Goal: Find specific page/section: Find specific page/section

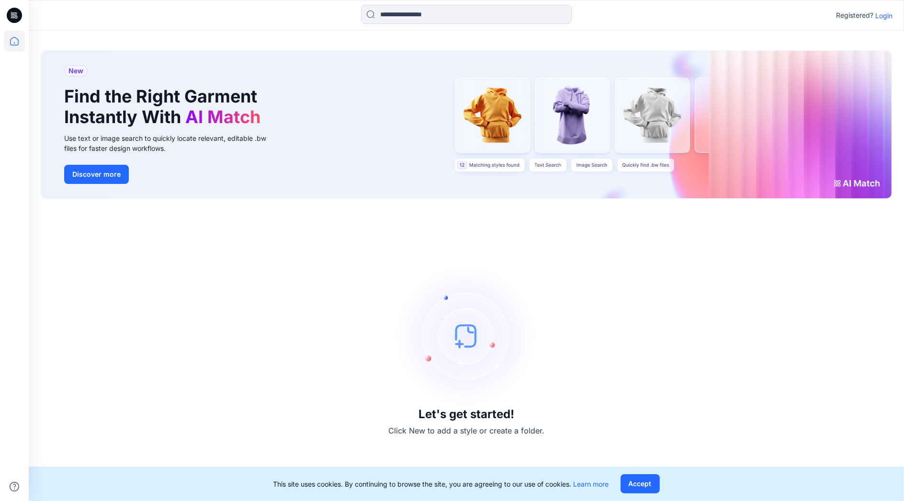
click at [512, 12] on p "Login" at bounding box center [884, 16] width 17 height 10
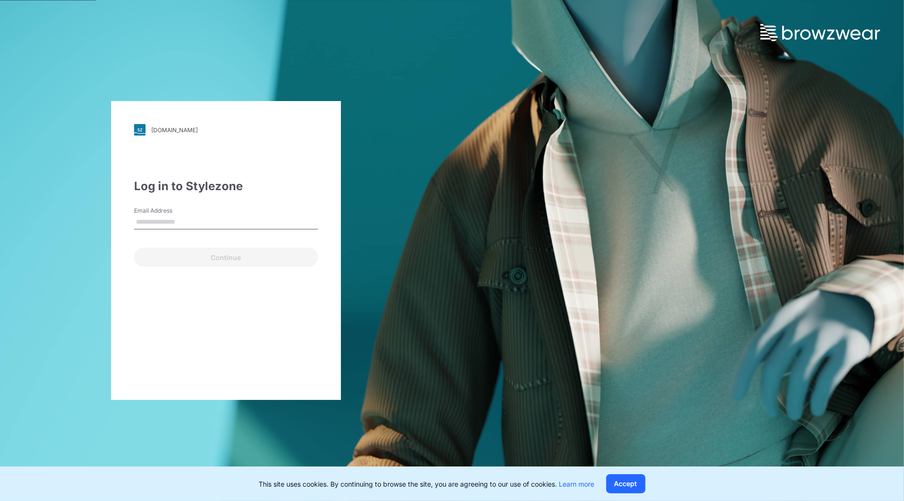
click at [175, 227] on input "Email Address" at bounding box center [226, 222] width 184 height 14
type input "**********"
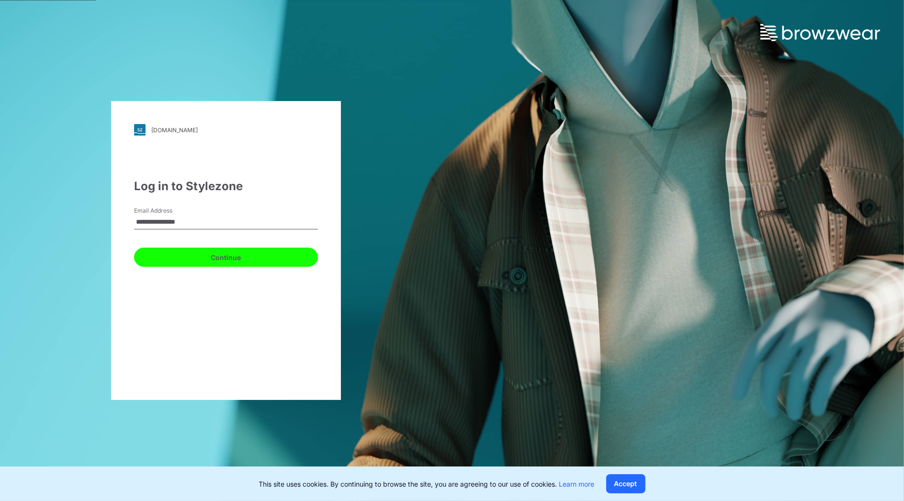
click at [190, 253] on button "Continue" at bounding box center [226, 257] width 184 height 19
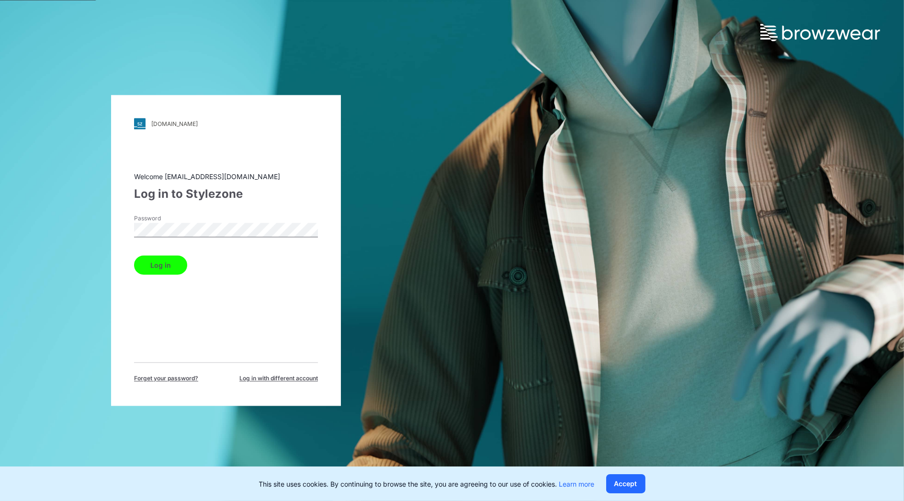
click at [160, 271] on button "Log in" at bounding box center [160, 265] width 53 height 19
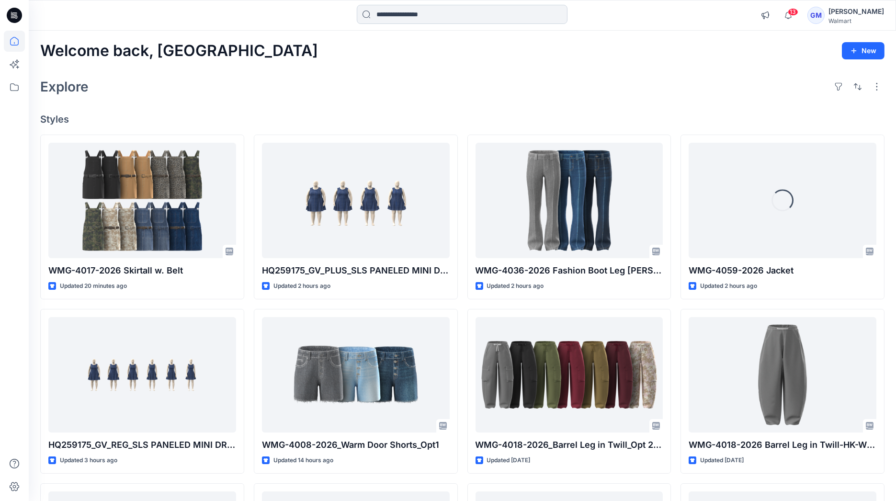
click at [447, 11] on input at bounding box center [462, 14] width 211 height 19
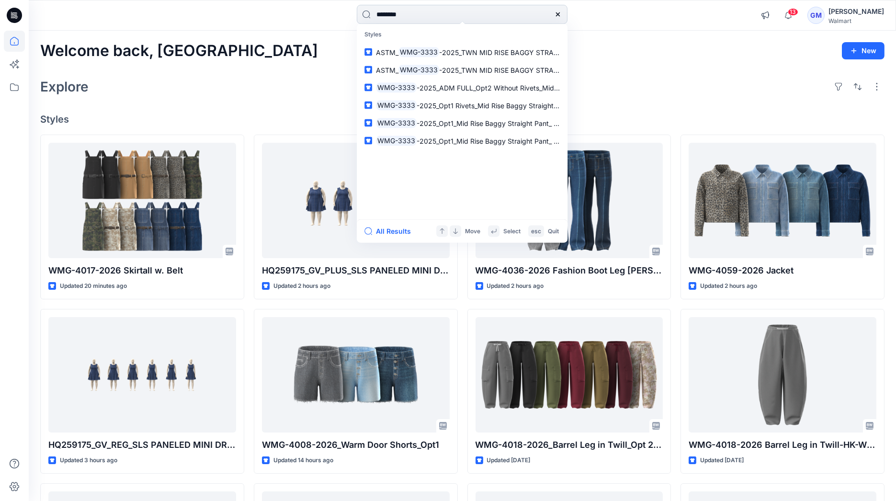
type input "********"
click at [398, 228] on button "All Results" at bounding box center [391, 231] width 53 height 11
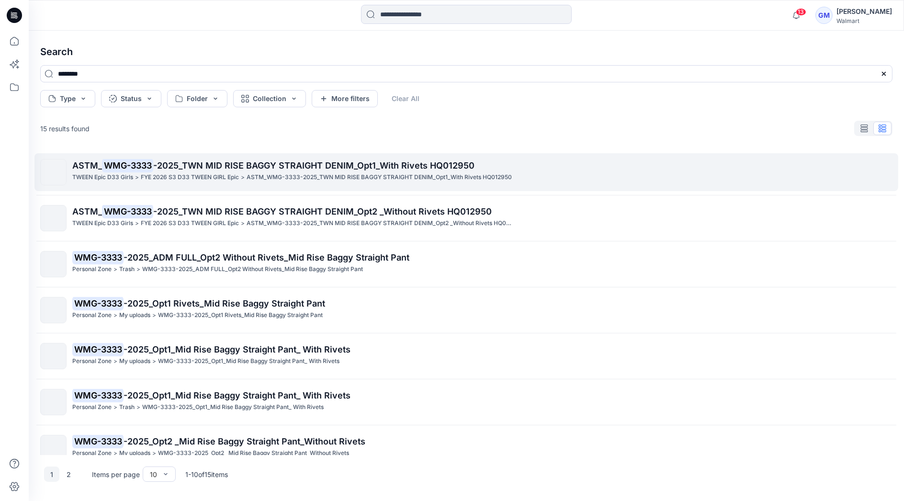
click at [199, 173] on p "FYE 2026 S3 D33 TWEEN GIRL Epic" at bounding box center [190, 177] width 98 height 10
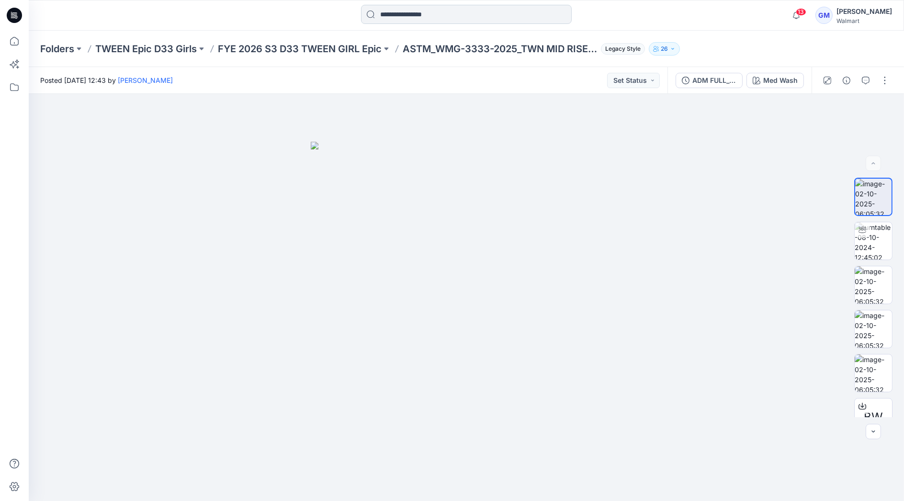
click at [457, 7] on input at bounding box center [466, 14] width 211 height 19
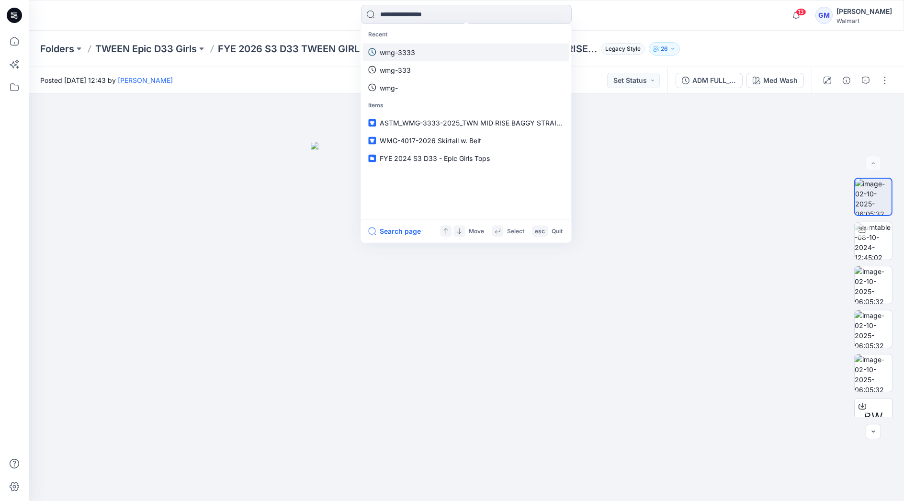
click at [394, 49] on p "wmg-3333" at bounding box center [397, 52] width 35 height 10
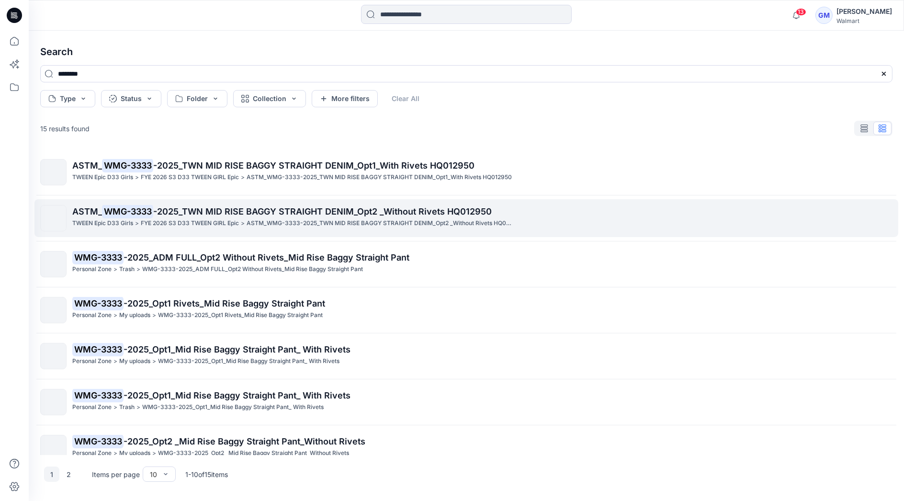
click at [245, 213] on span "-2025_TWN MID RISE BAGGY STRAIGHT DENIM_Opt2 _Without Rivets HQ012950" at bounding box center [322, 211] width 339 height 10
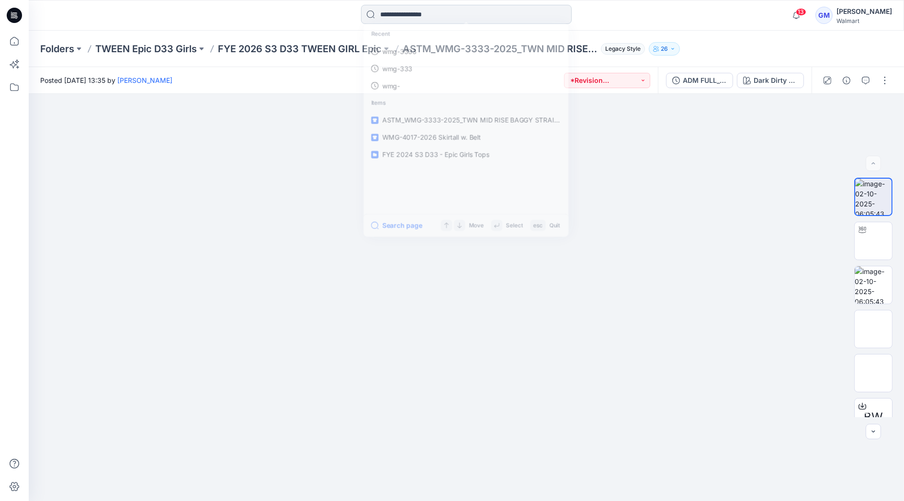
click at [410, 19] on input at bounding box center [466, 14] width 211 height 19
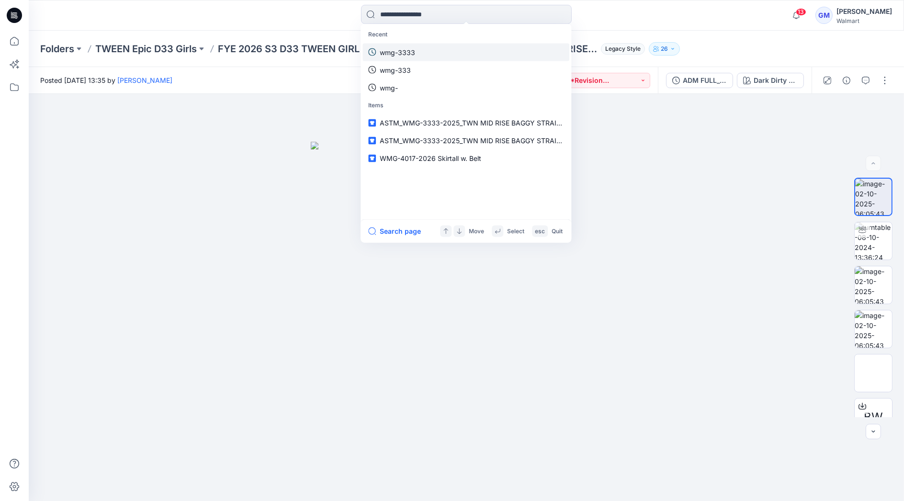
click at [422, 51] on link "wmg-3333" at bounding box center [466, 52] width 207 height 18
